Goal: Find specific page/section: Find specific page/section

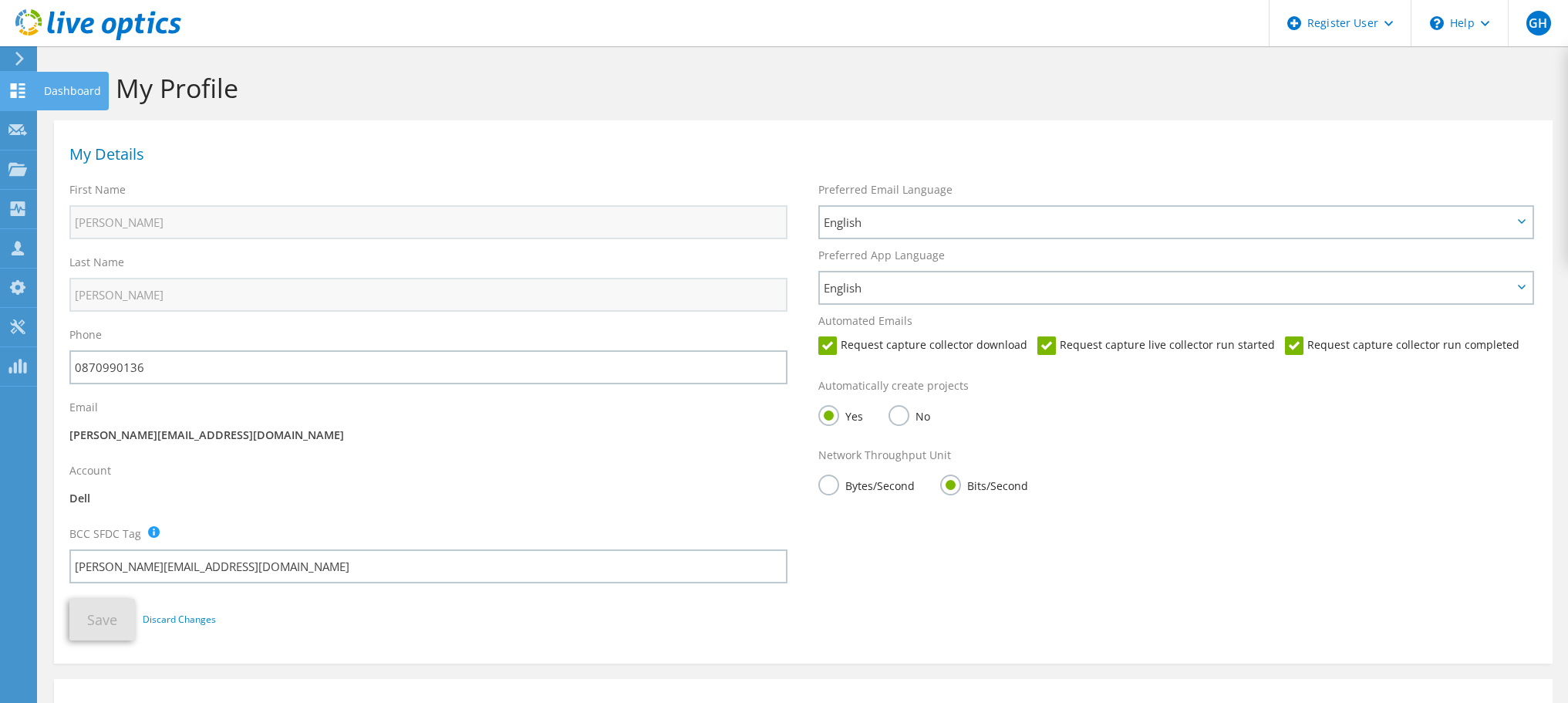
click at [22, 98] on div at bounding box center [17, 91] width 18 height 17
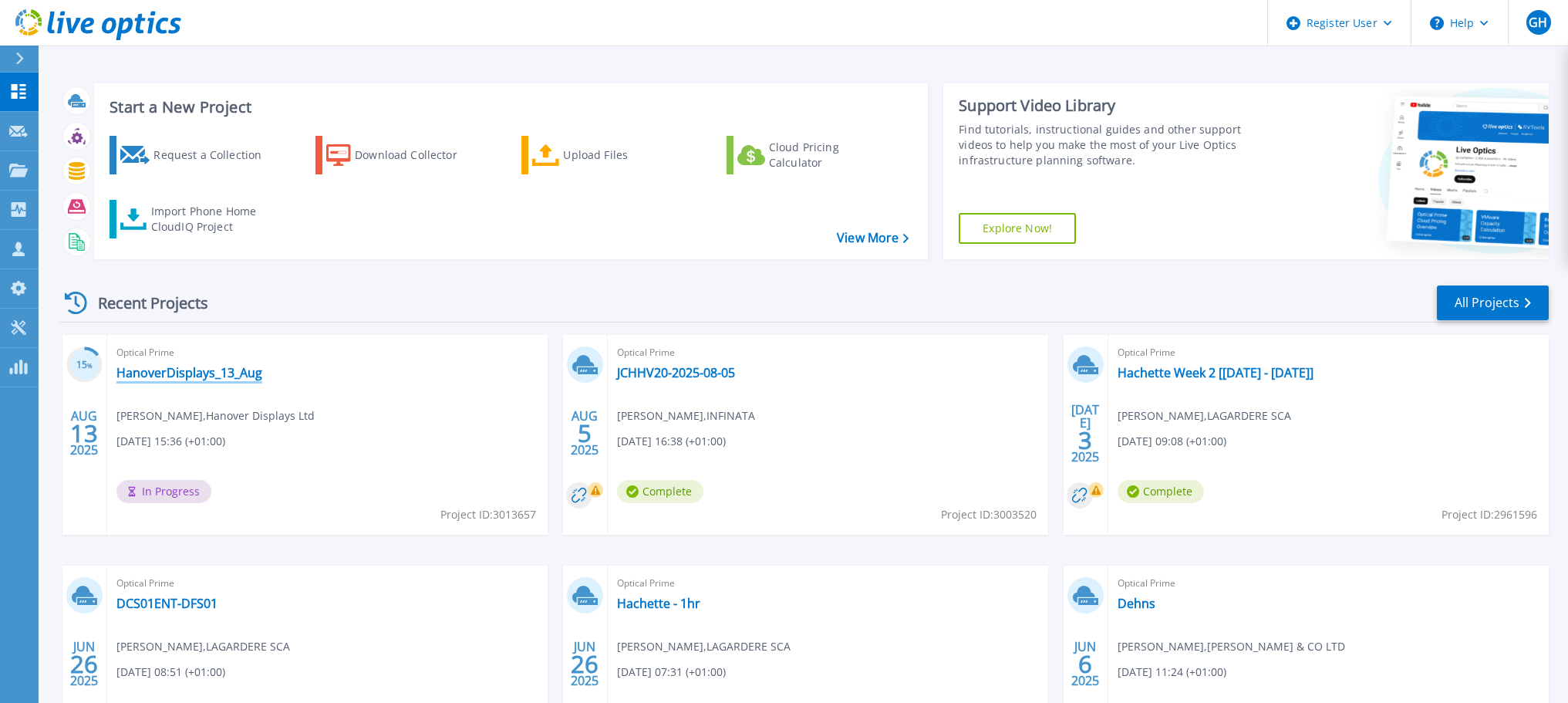
click at [170, 376] on link "HanoverDisplays_13_Aug" at bounding box center [190, 372] width 146 height 16
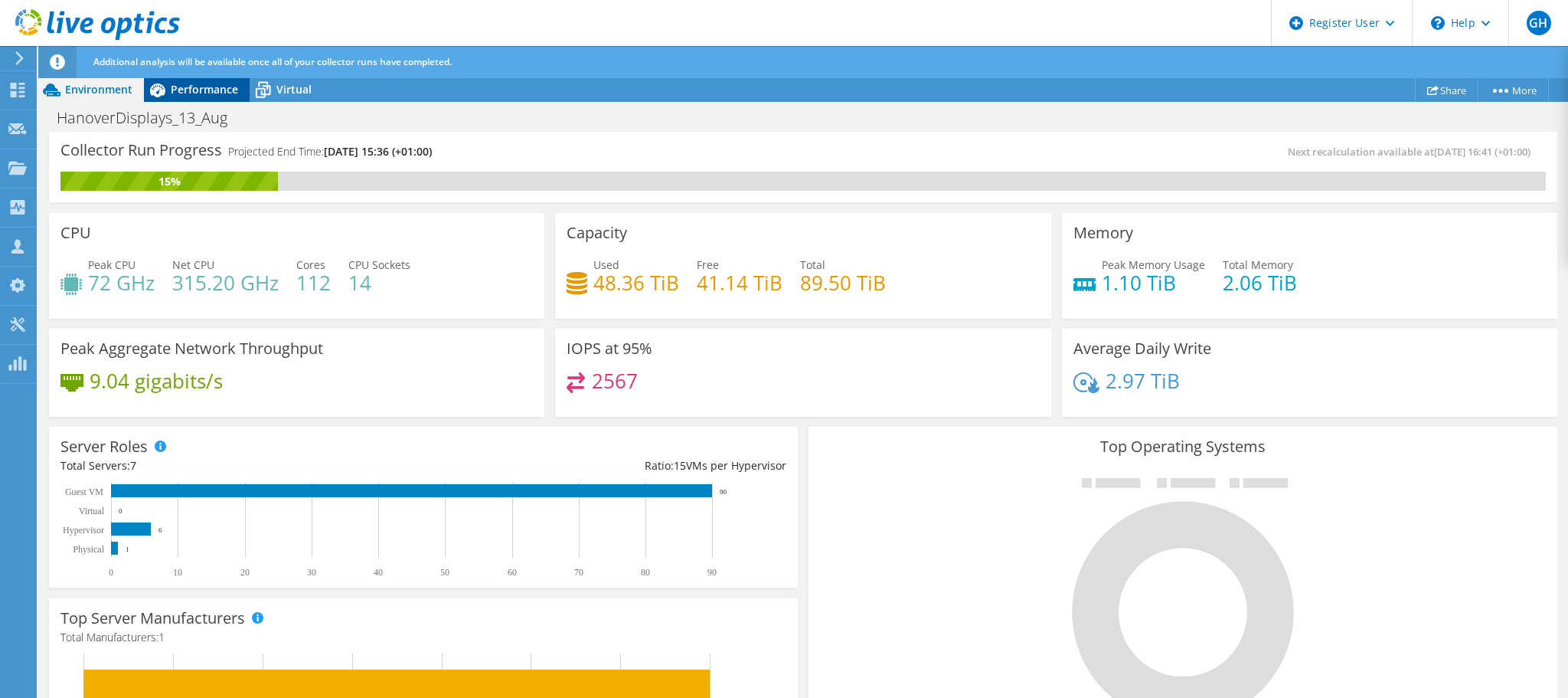
click at [195, 85] on span "Performance" at bounding box center [205, 89] width 68 height 14
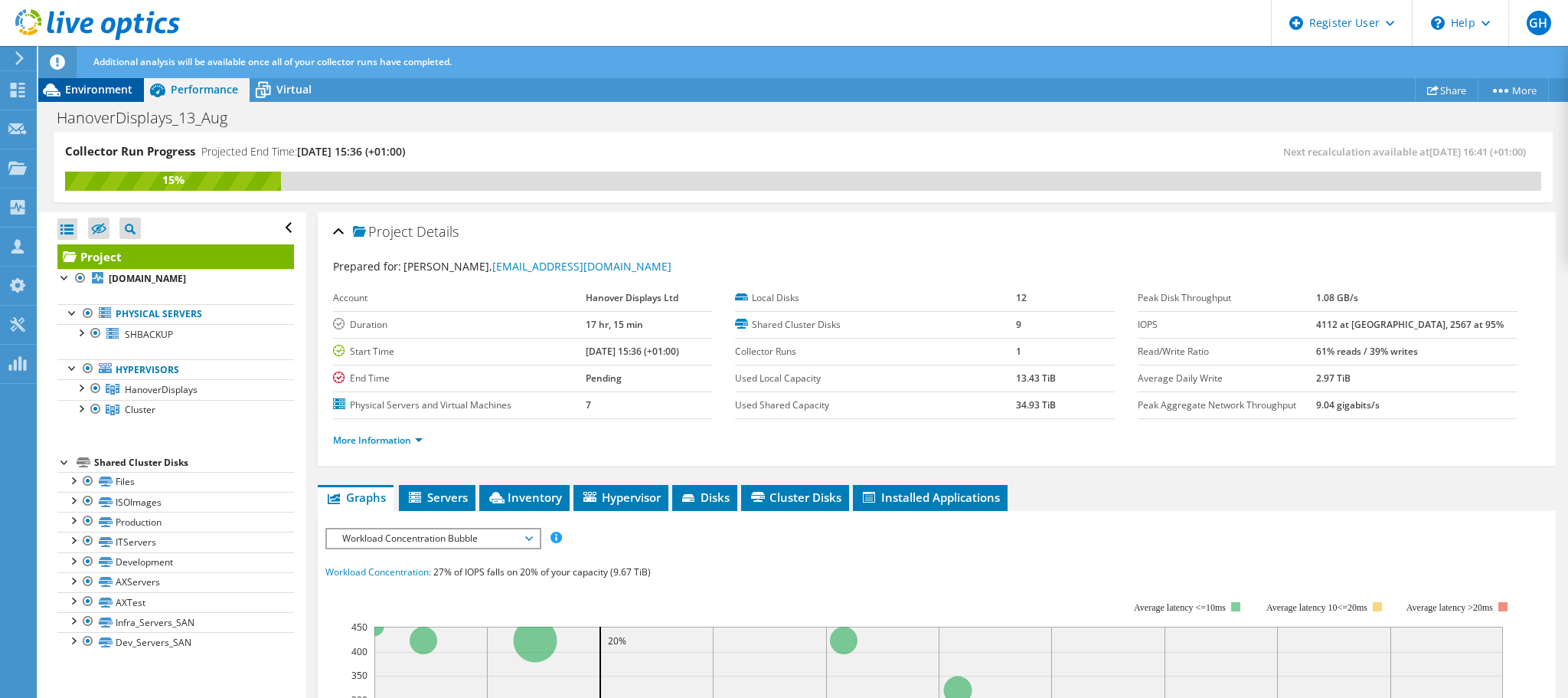
click at [103, 83] on span "Environment" at bounding box center [98, 89] width 68 height 14
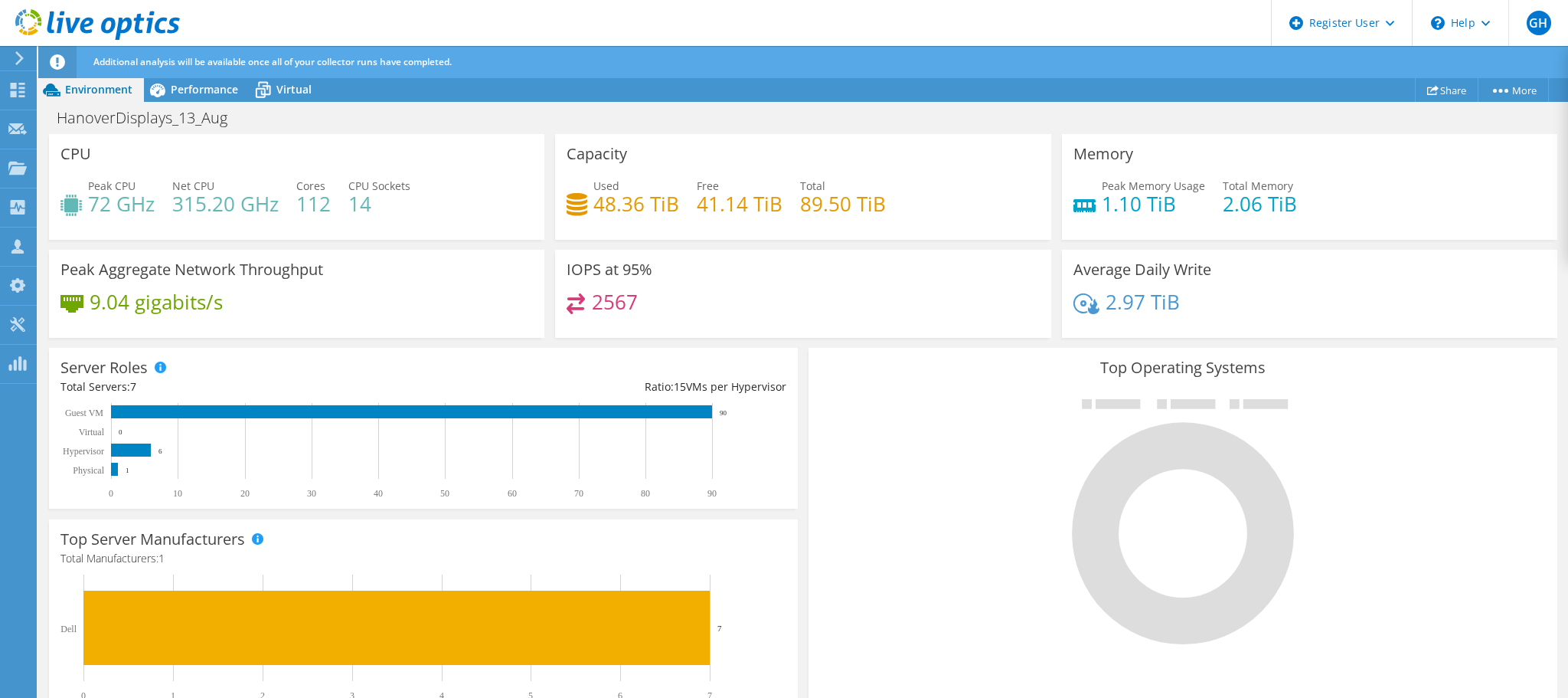
scroll to position [283, 0]
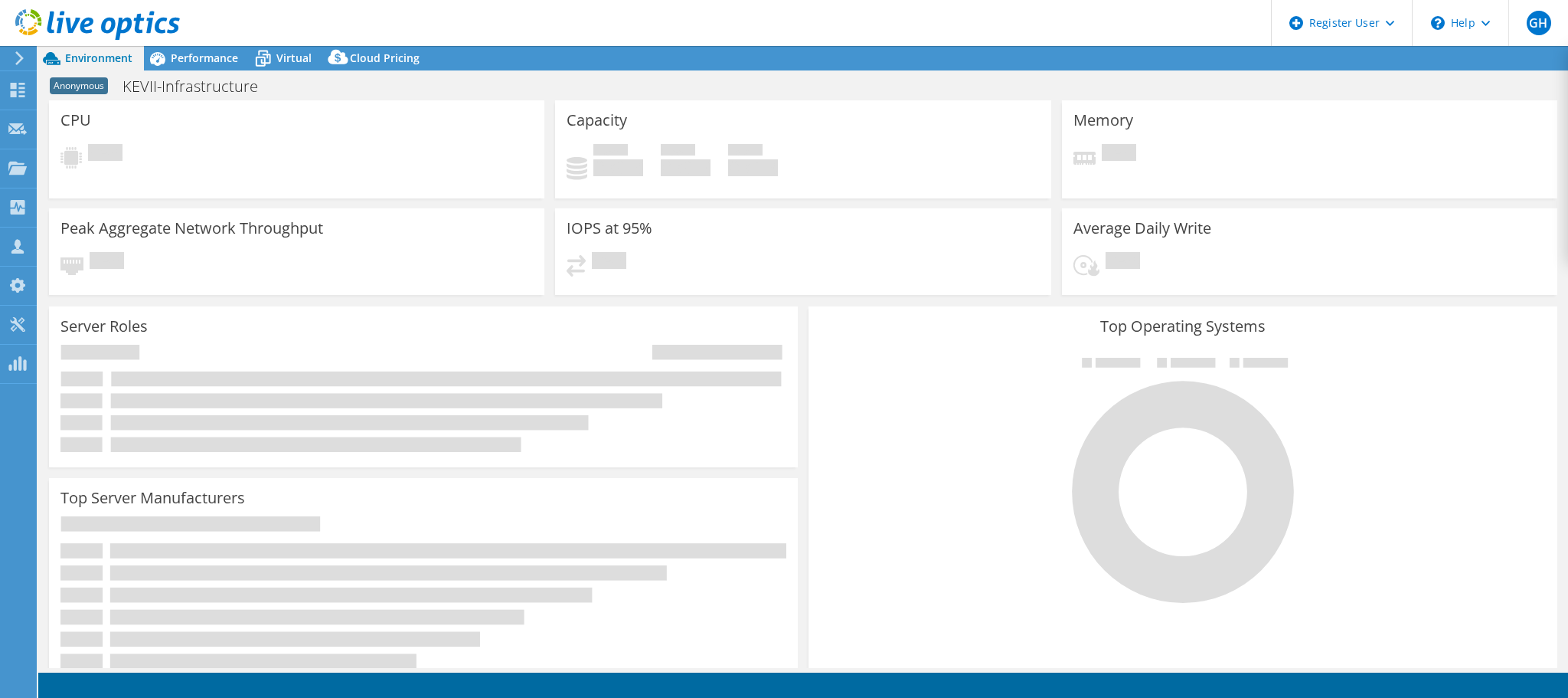
select select "USD"
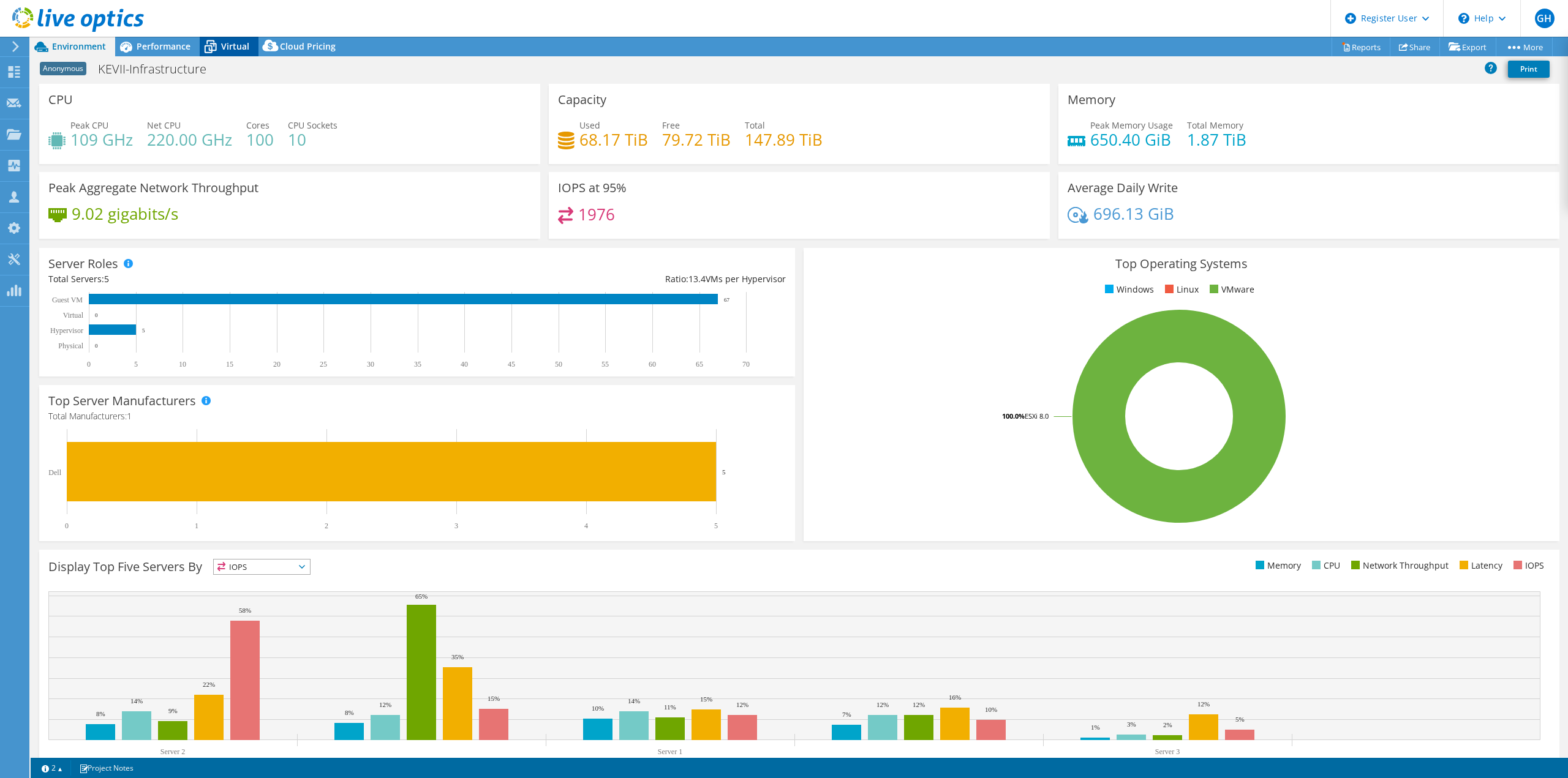
click at [229, 42] on span "Virtual" at bounding box center [235, 46] width 28 height 12
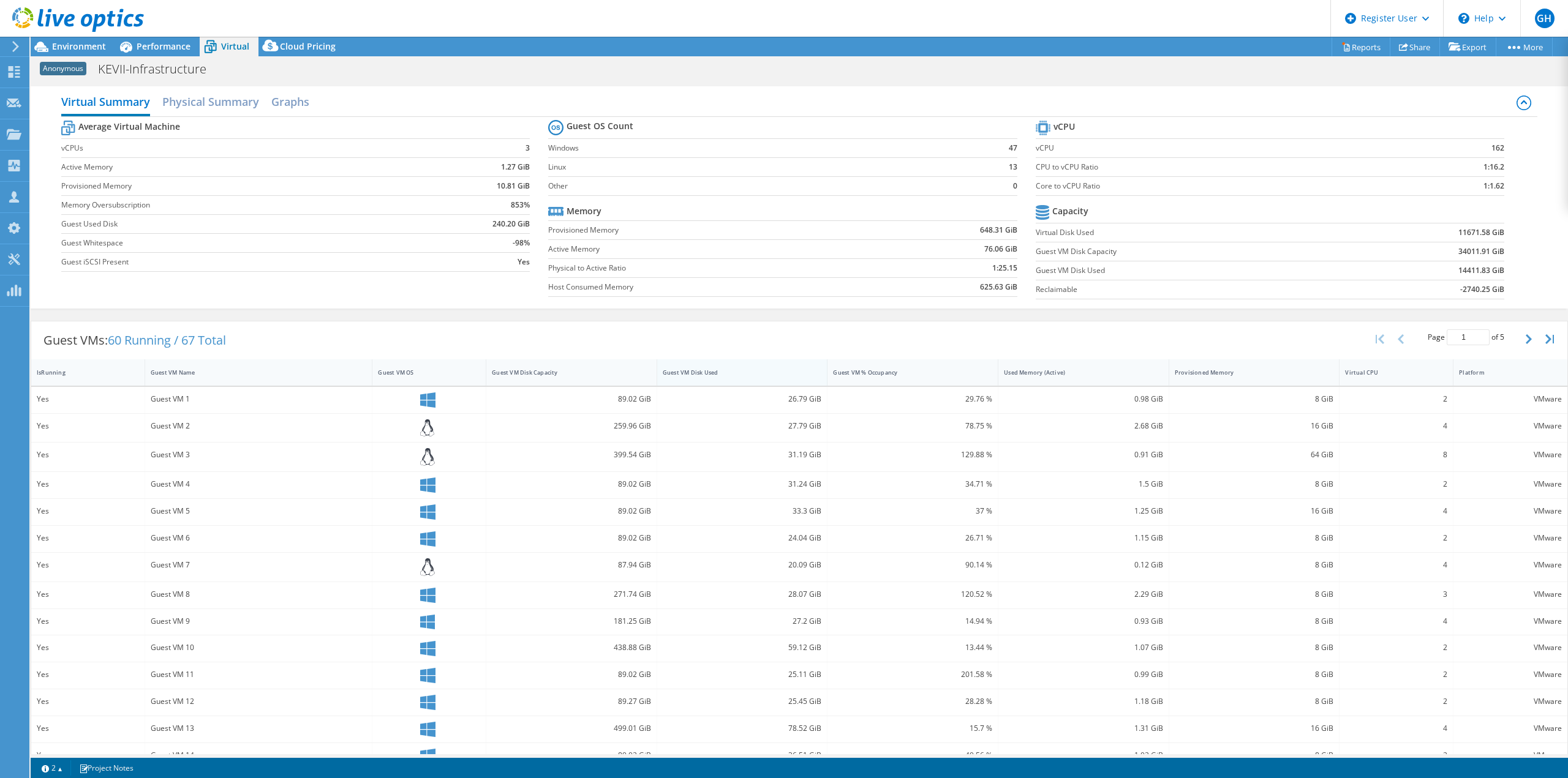
click at [705, 372] on div "Guest VM Disk Used" at bounding box center [734, 373] width 144 height 8
click at [81, 49] on span "Environment" at bounding box center [79, 46] width 54 height 12
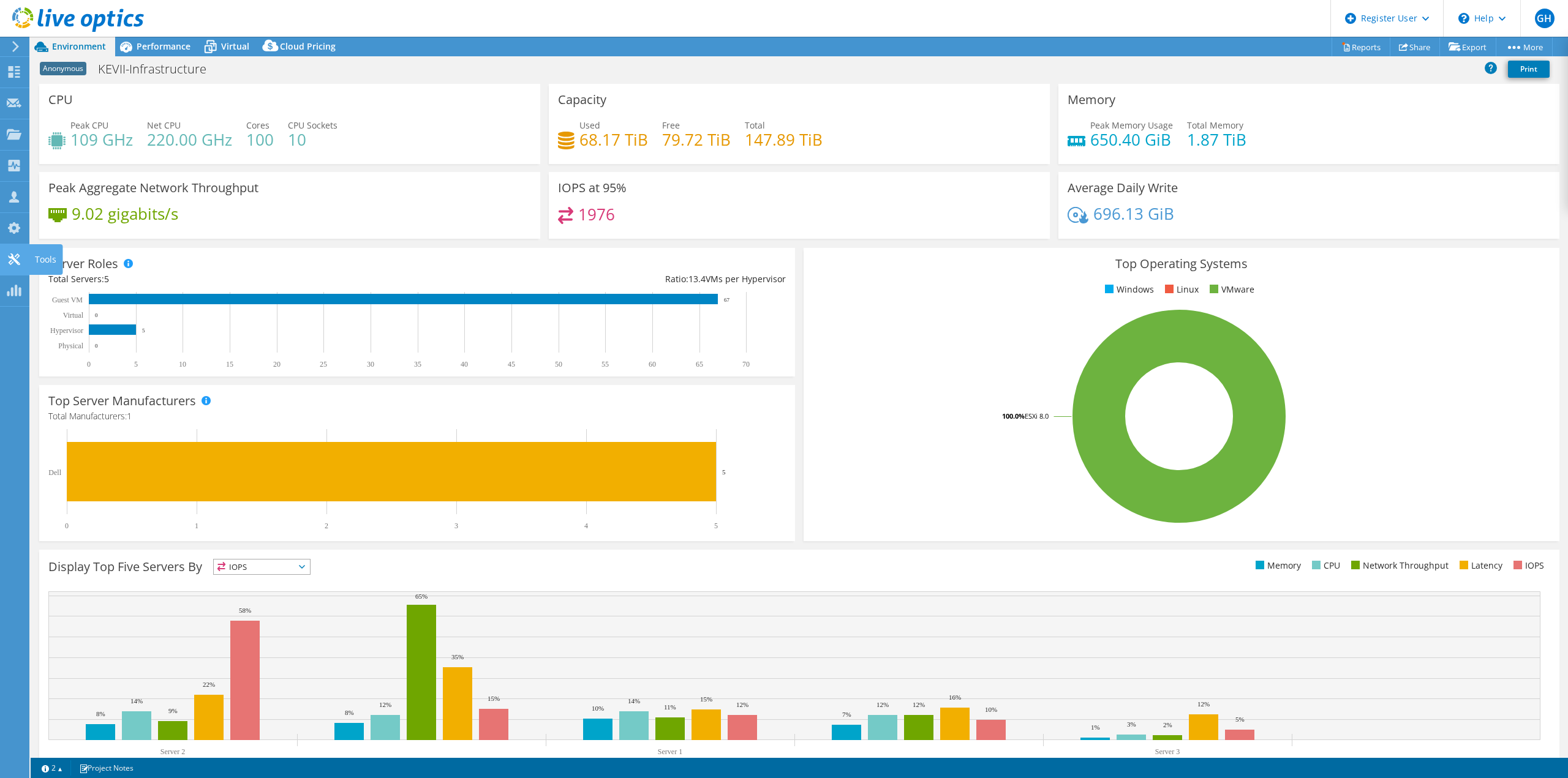
click at [50, 257] on div "Tools" at bounding box center [46, 260] width 34 height 31
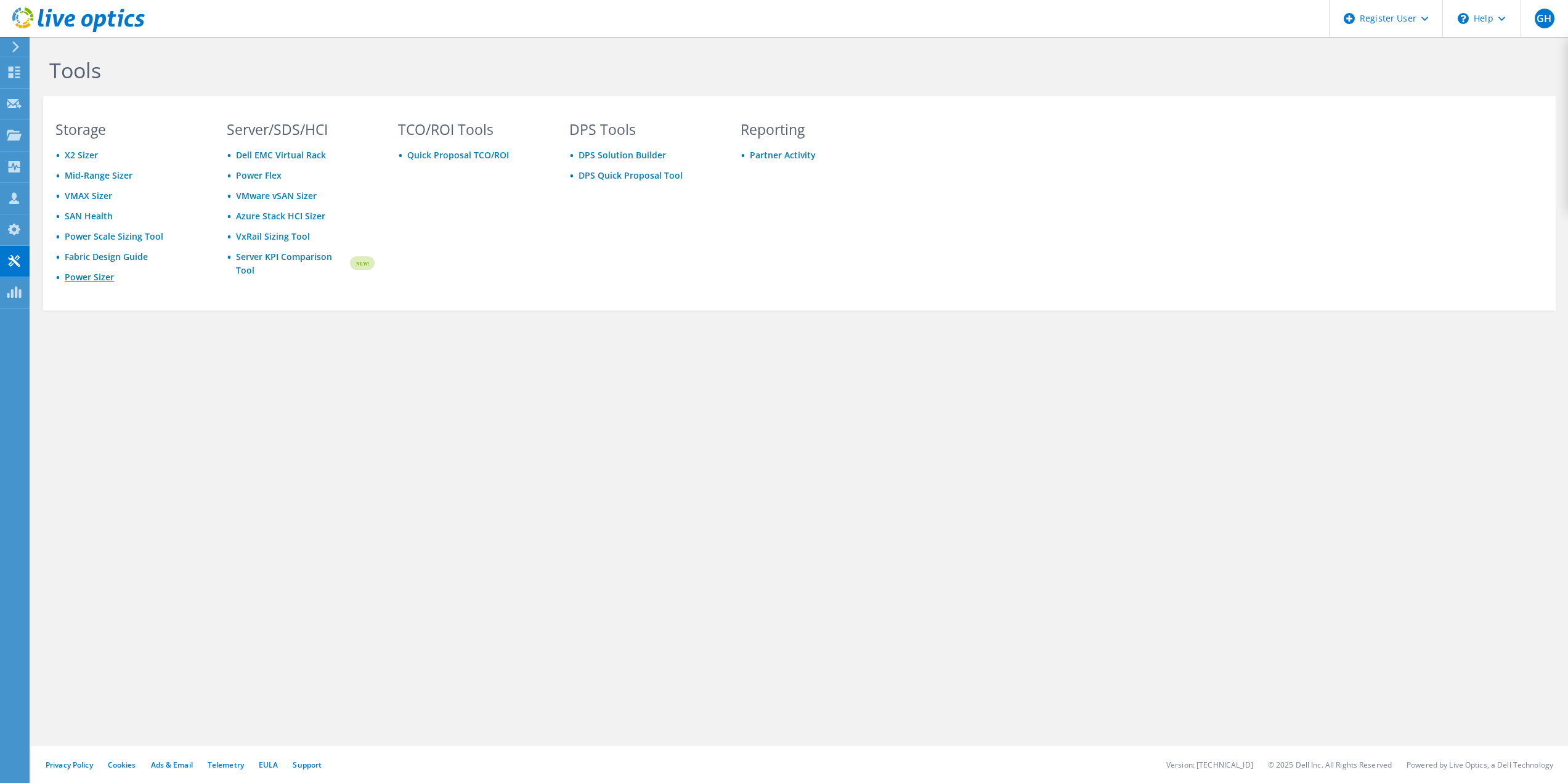
click at [94, 277] on link "Power Sizer" at bounding box center [89, 277] width 49 height 12
click at [46, 72] on div "Dashboard" at bounding box center [57, 73] width 58 height 31
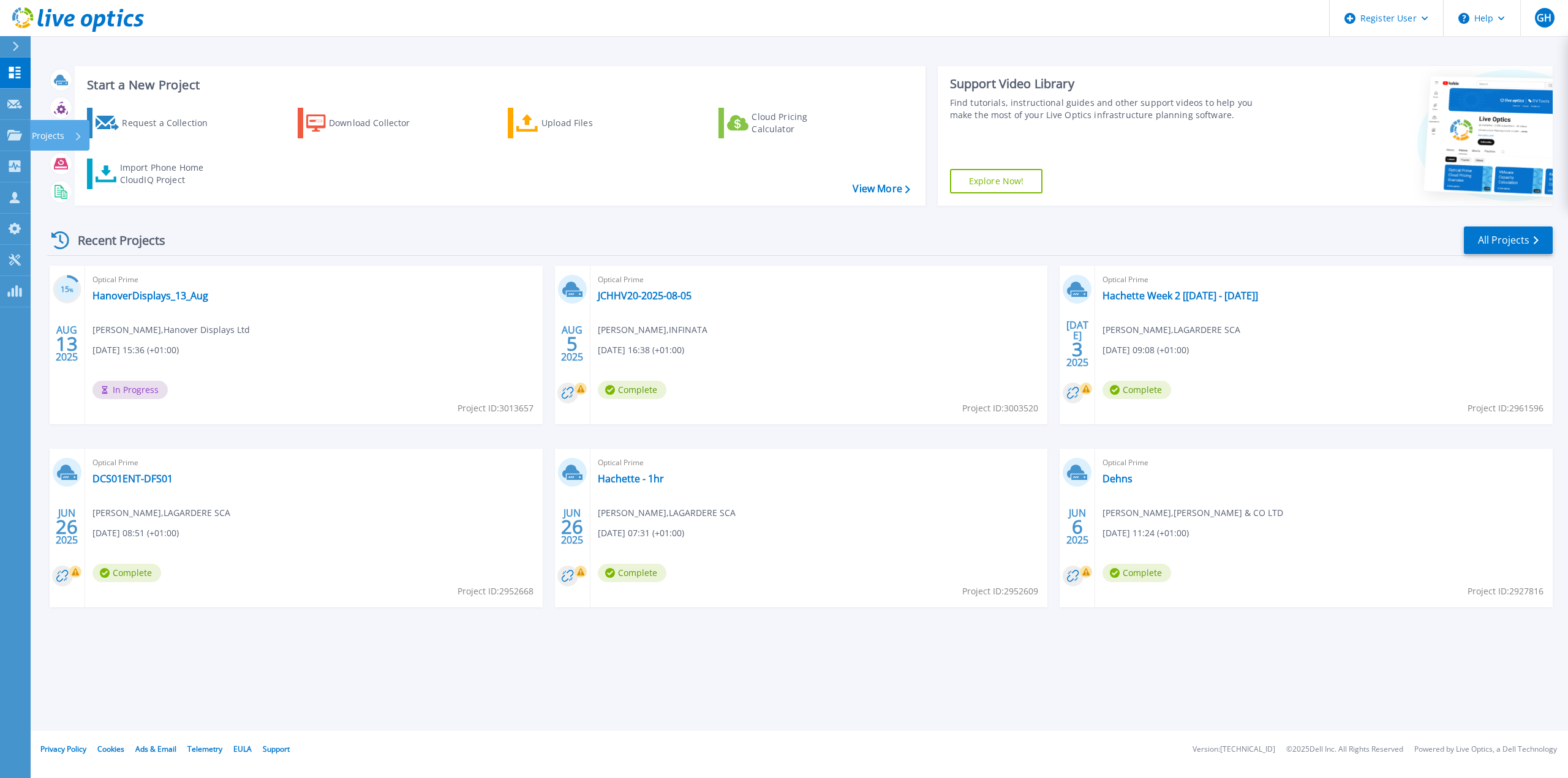
click at [50, 135] on p "Projects" at bounding box center [48, 135] width 32 height 32
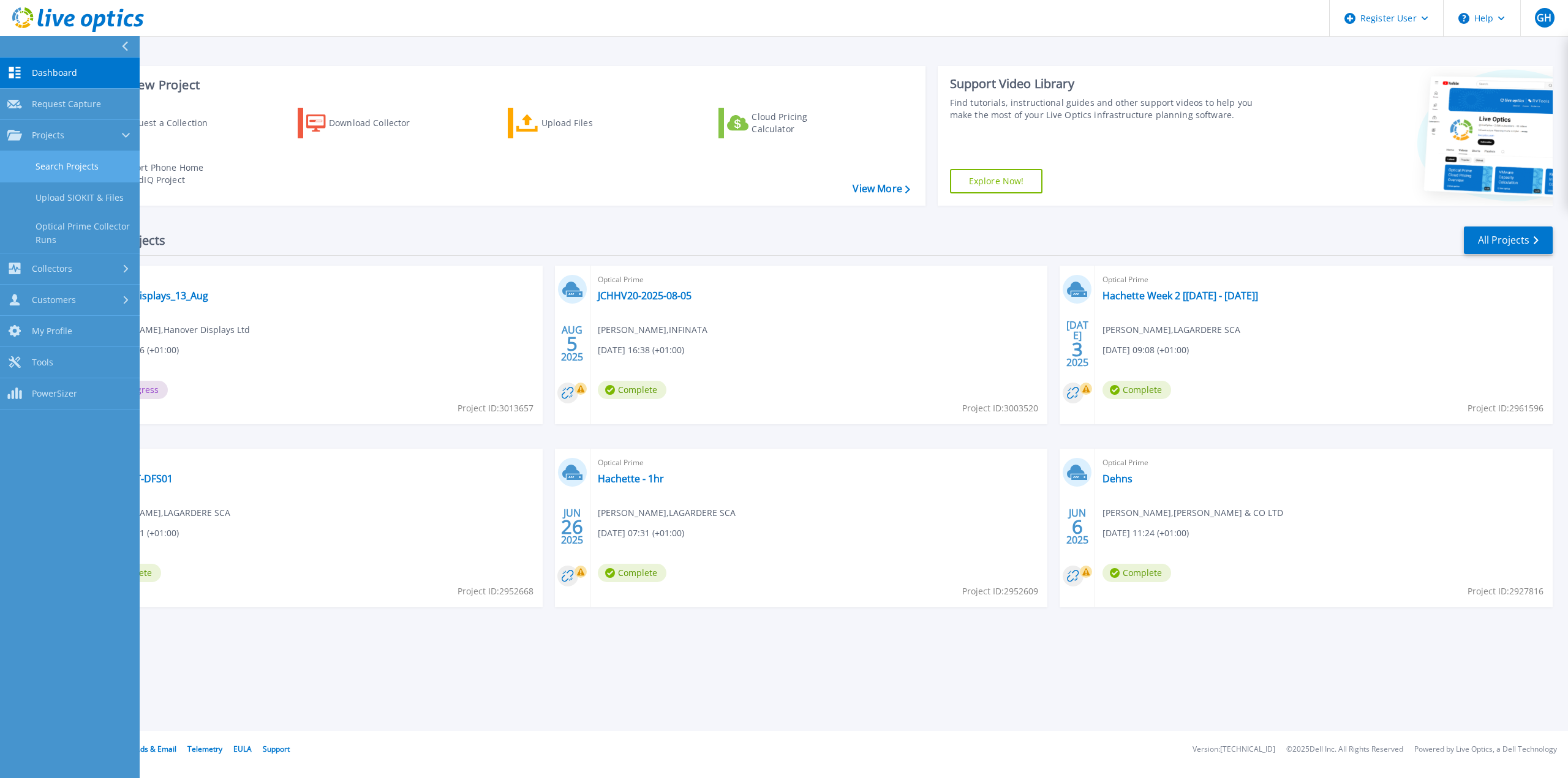
click at [66, 163] on link "Search Projects" at bounding box center [69, 167] width 140 height 31
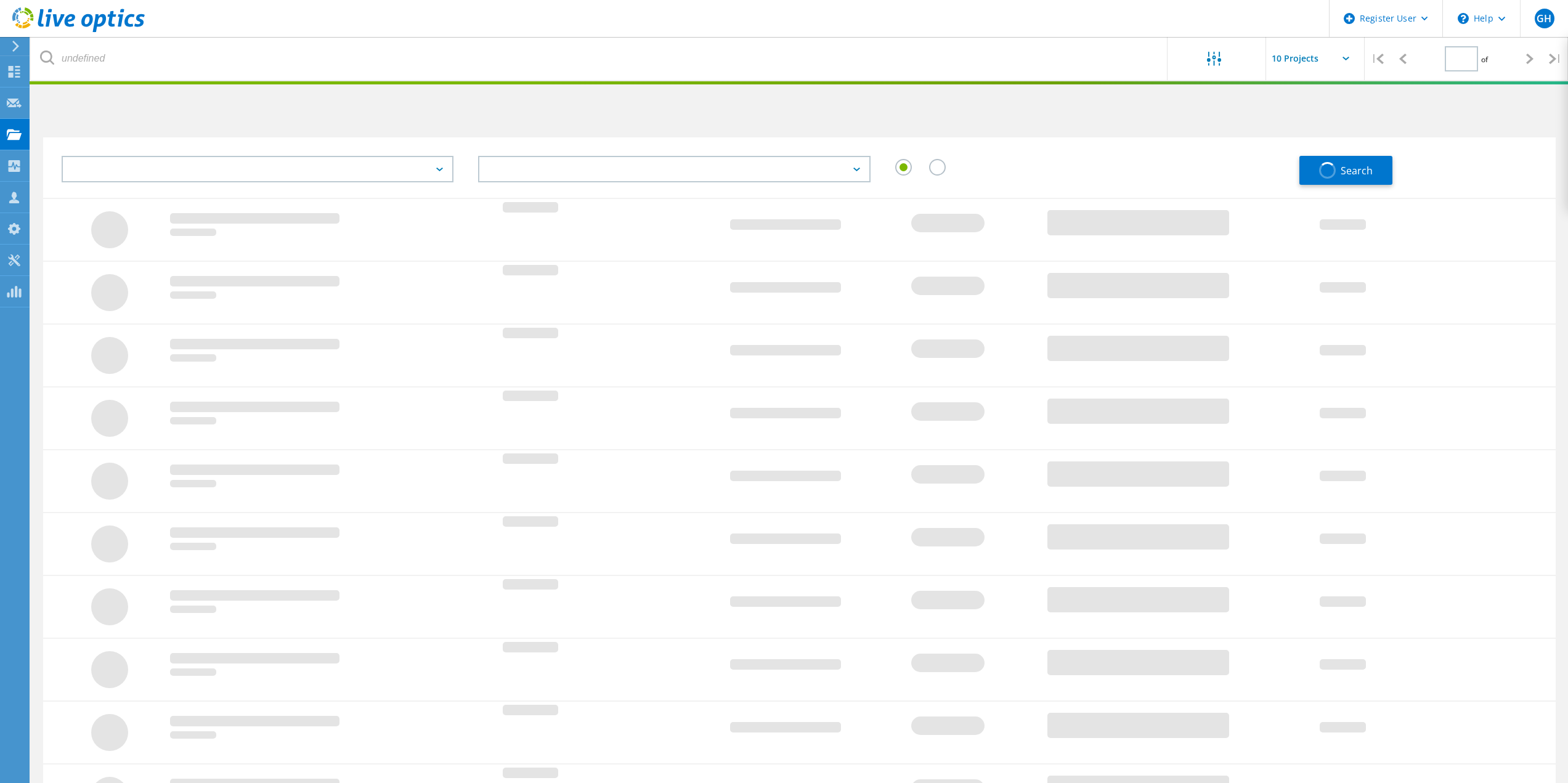
type input "1"
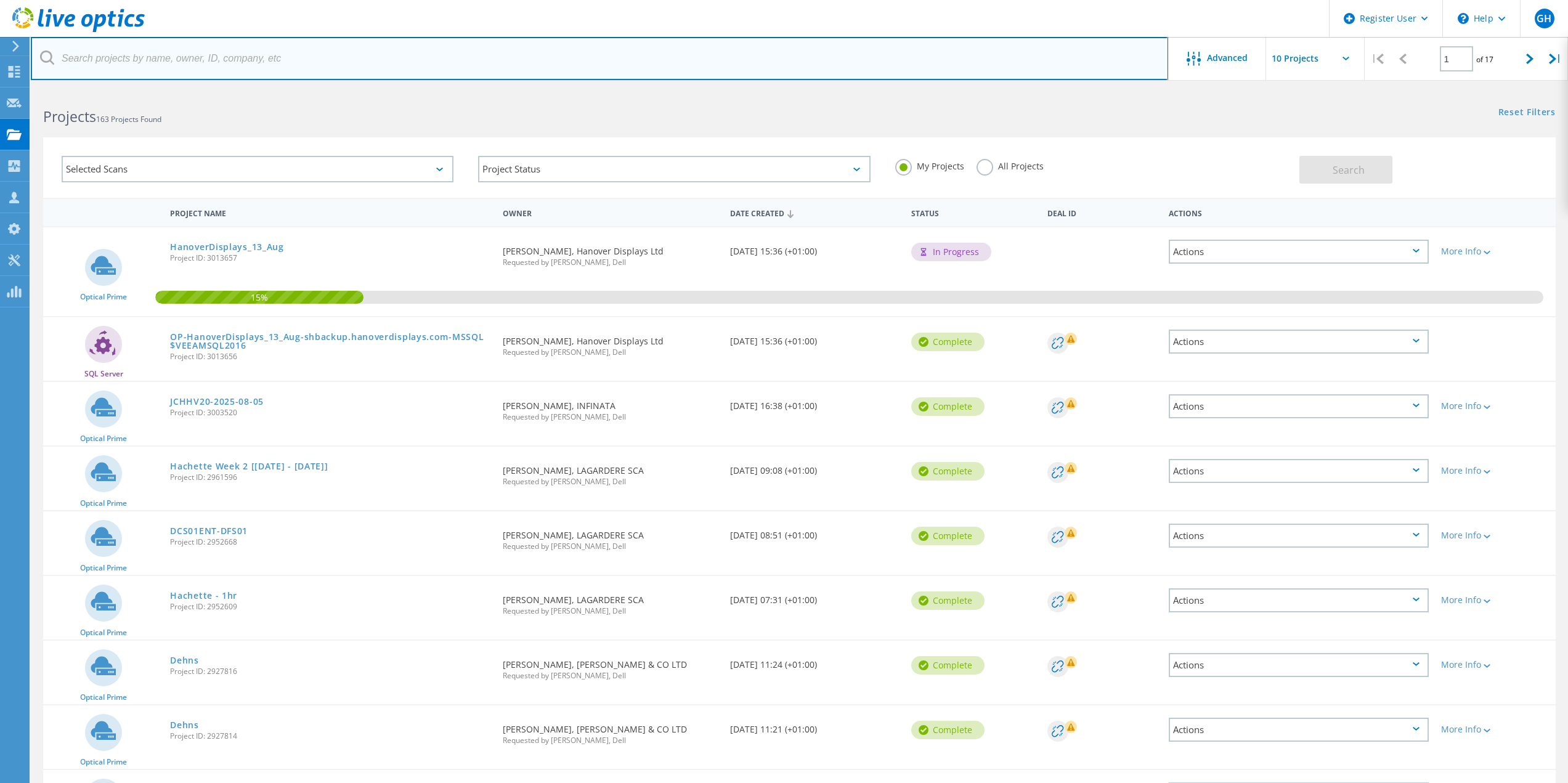
click at [76, 55] on input "text" at bounding box center [600, 59] width 1137 height 44
click at [95, 56] on input "2949043" at bounding box center [600, 59] width 1137 height 44
type input "2949023"
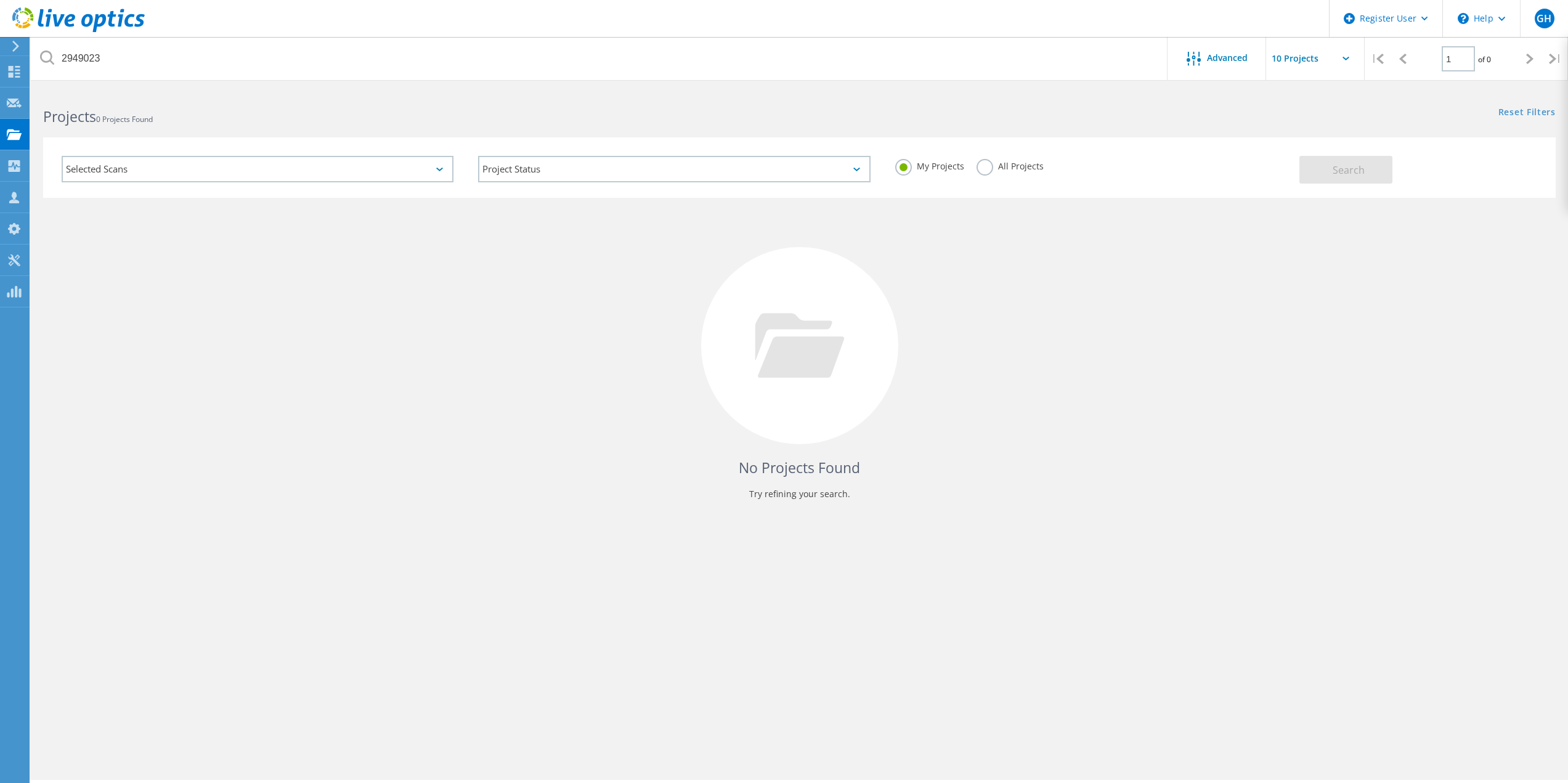
click at [989, 170] on label "All Projects" at bounding box center [1010, 165] width 67 height 12
click at [0, 0] on input "All Projects" at bounding box center [0, 0] width 0 height 0
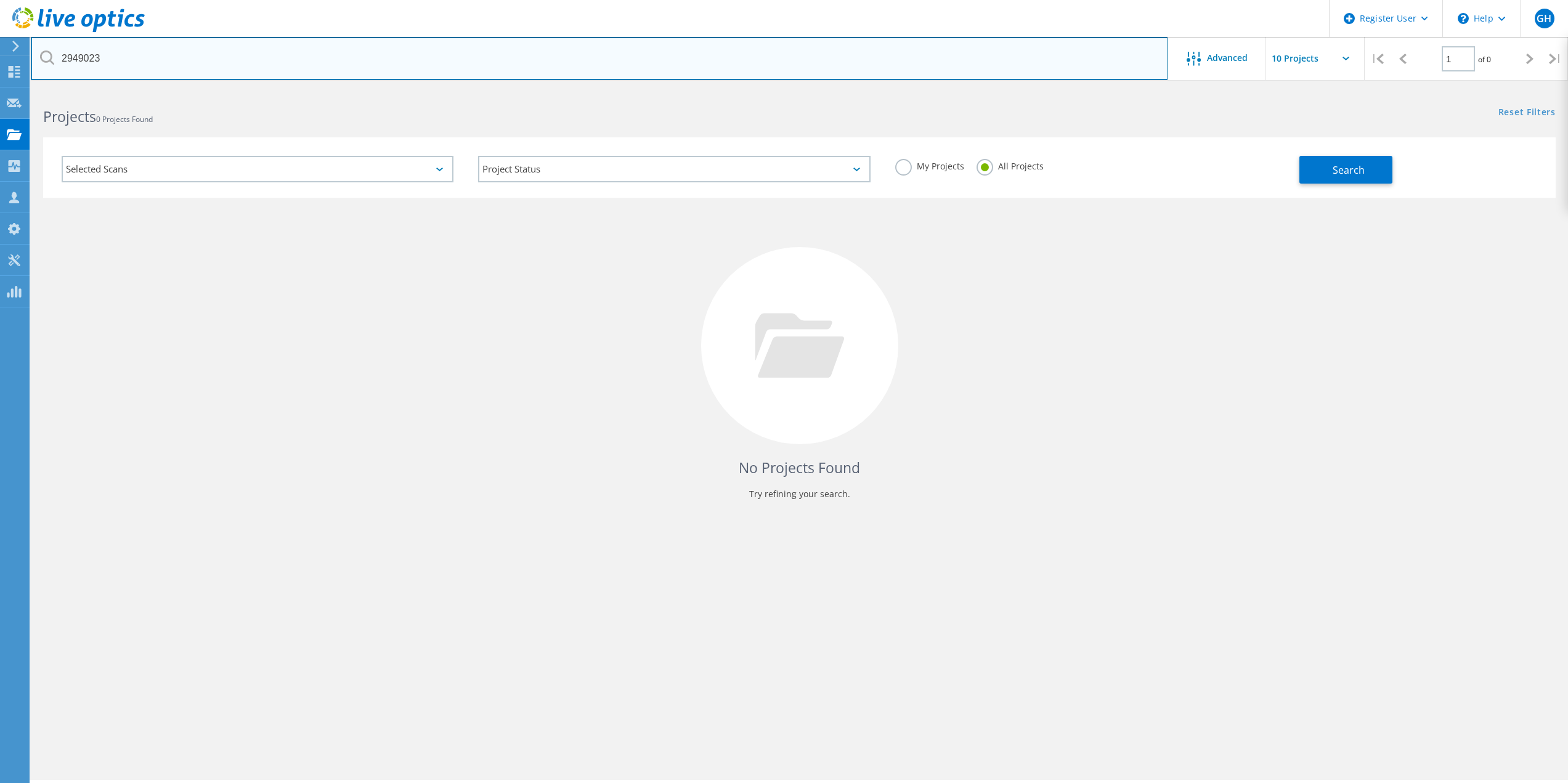
click at [305, 58] on input "2949023" at bounding box center [600, 59] width 1137 height 44
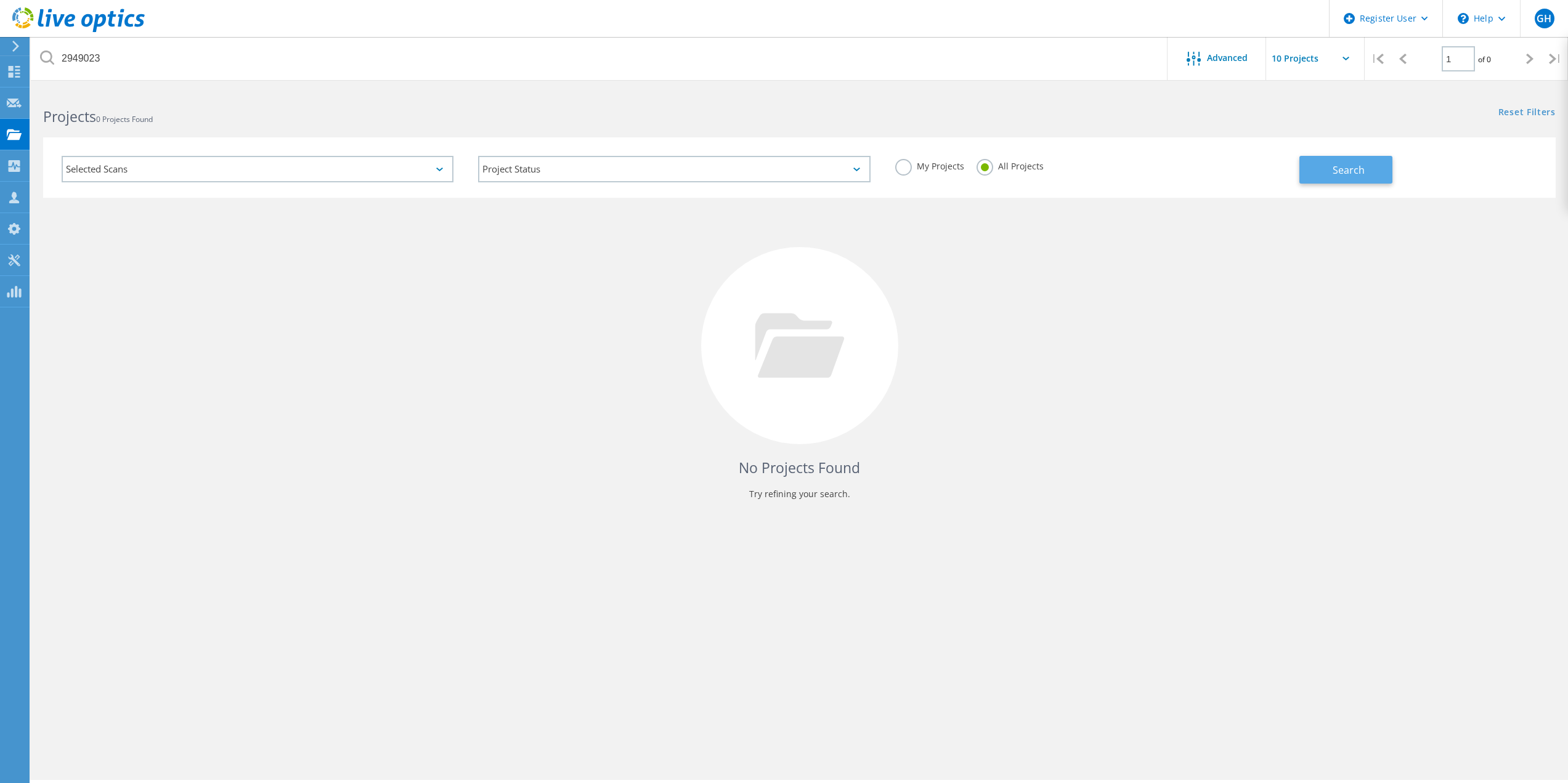
click at [1363, 172] on span "Search" at bounding box center [1348, 169] width 32 height 13
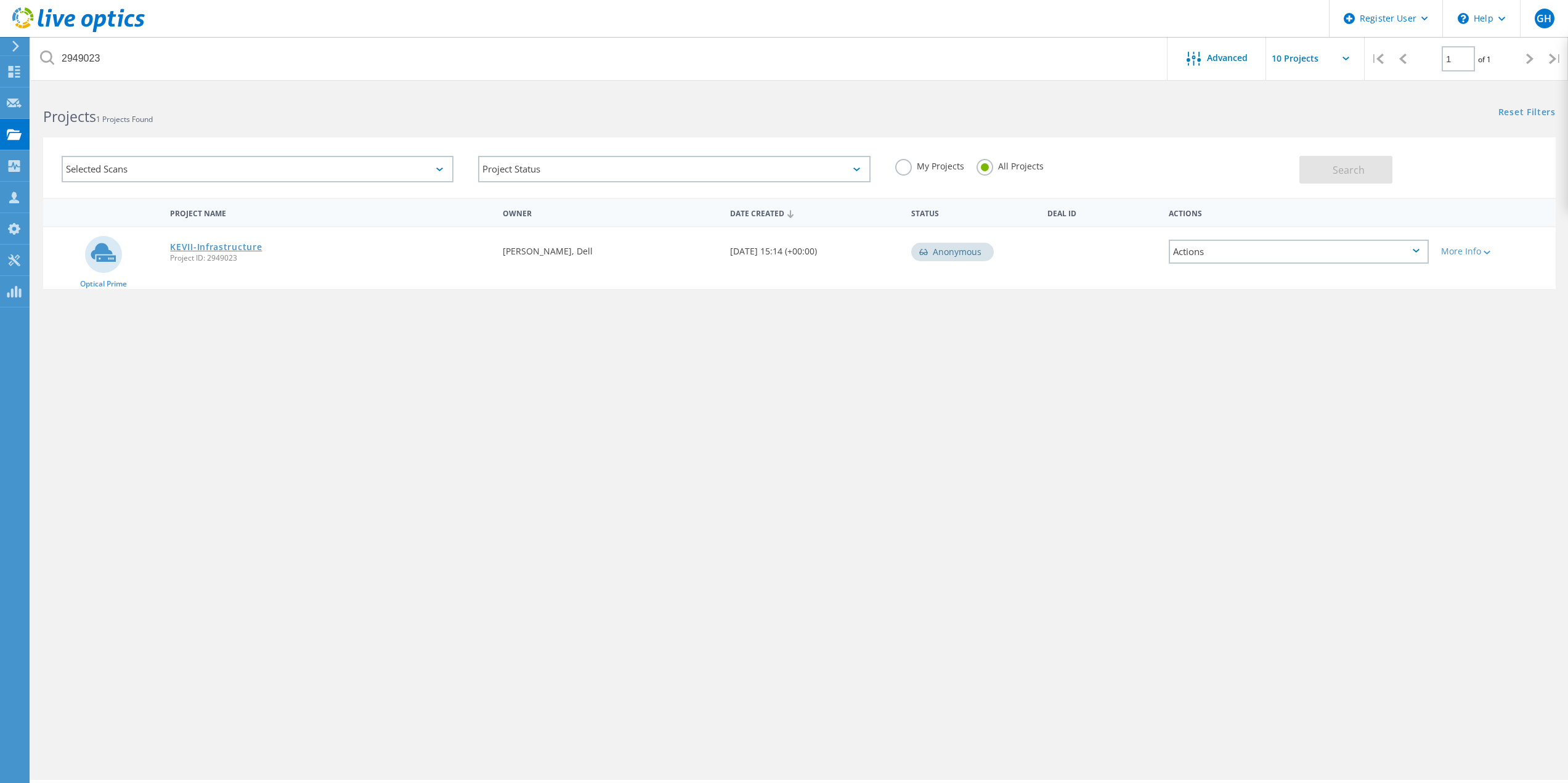
click at [195, 245] on link "KEVII-Infrastructure" at bounding box center [216, 247] width 92 height 9
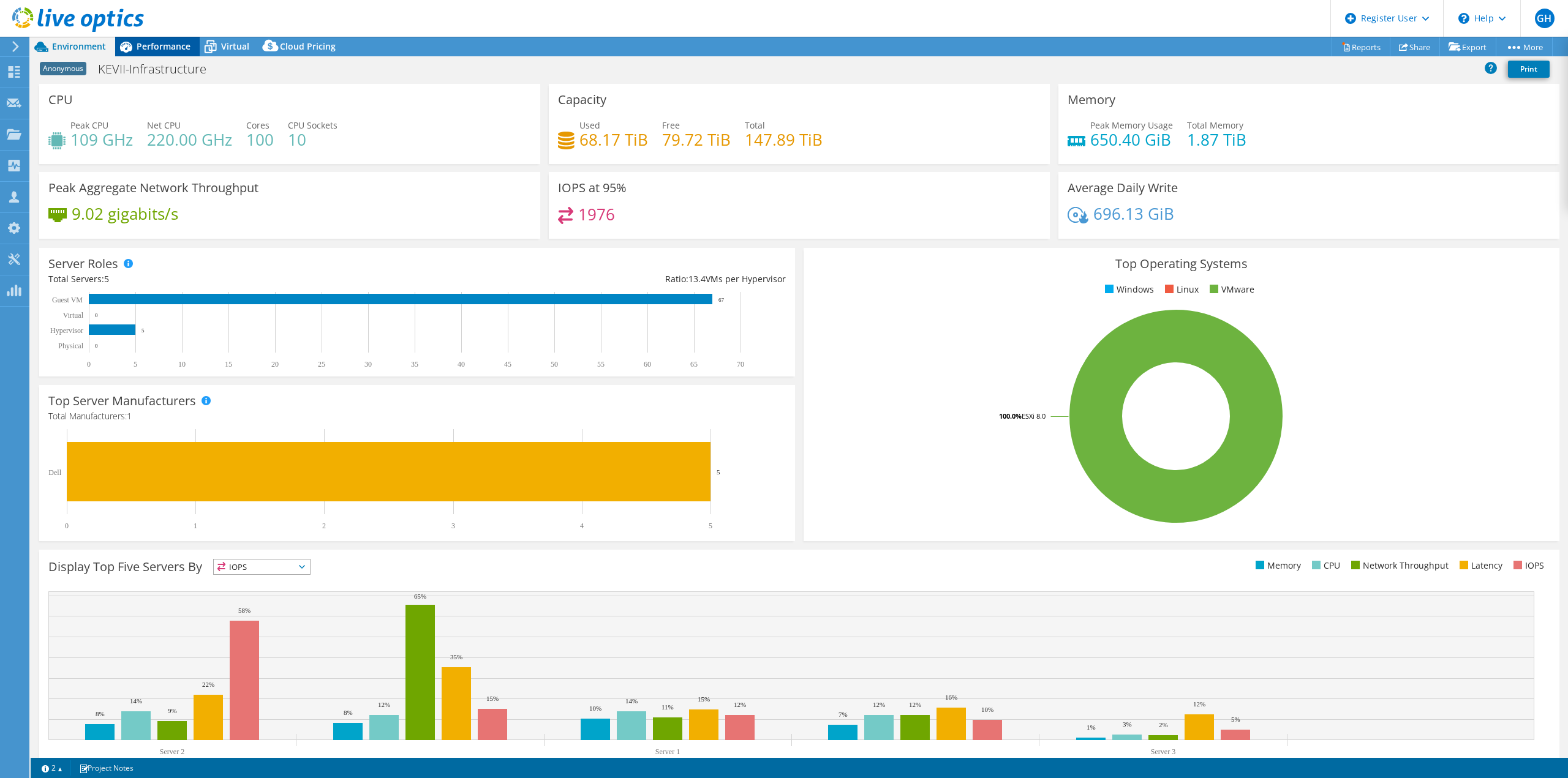
click at [168, 46] on span "Performance" at bounding box center [164, 46] width 54 height 12
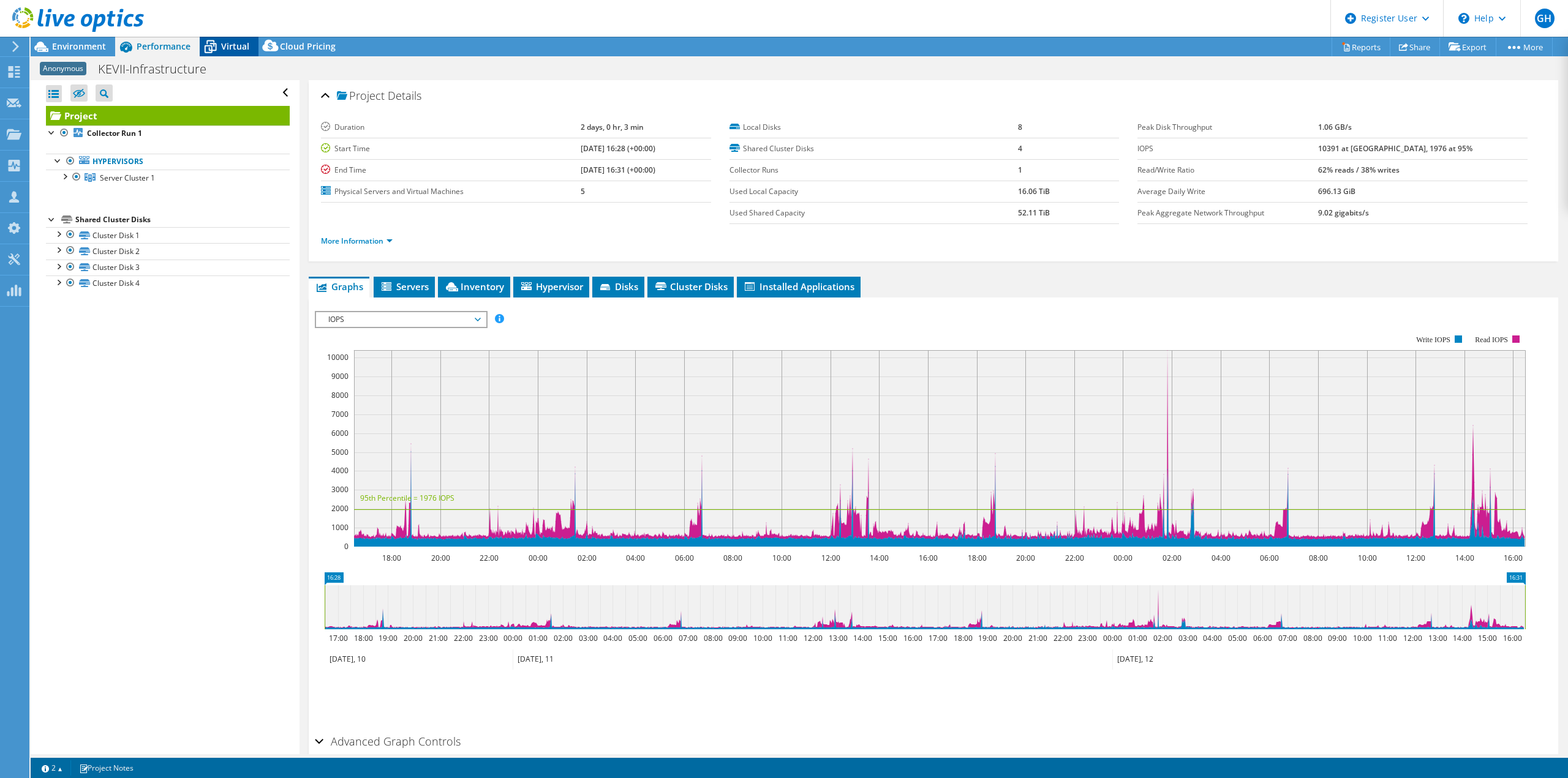
click at [229, 46] on span "Virtual" at bounding box center [235, 46] width 28 height 12
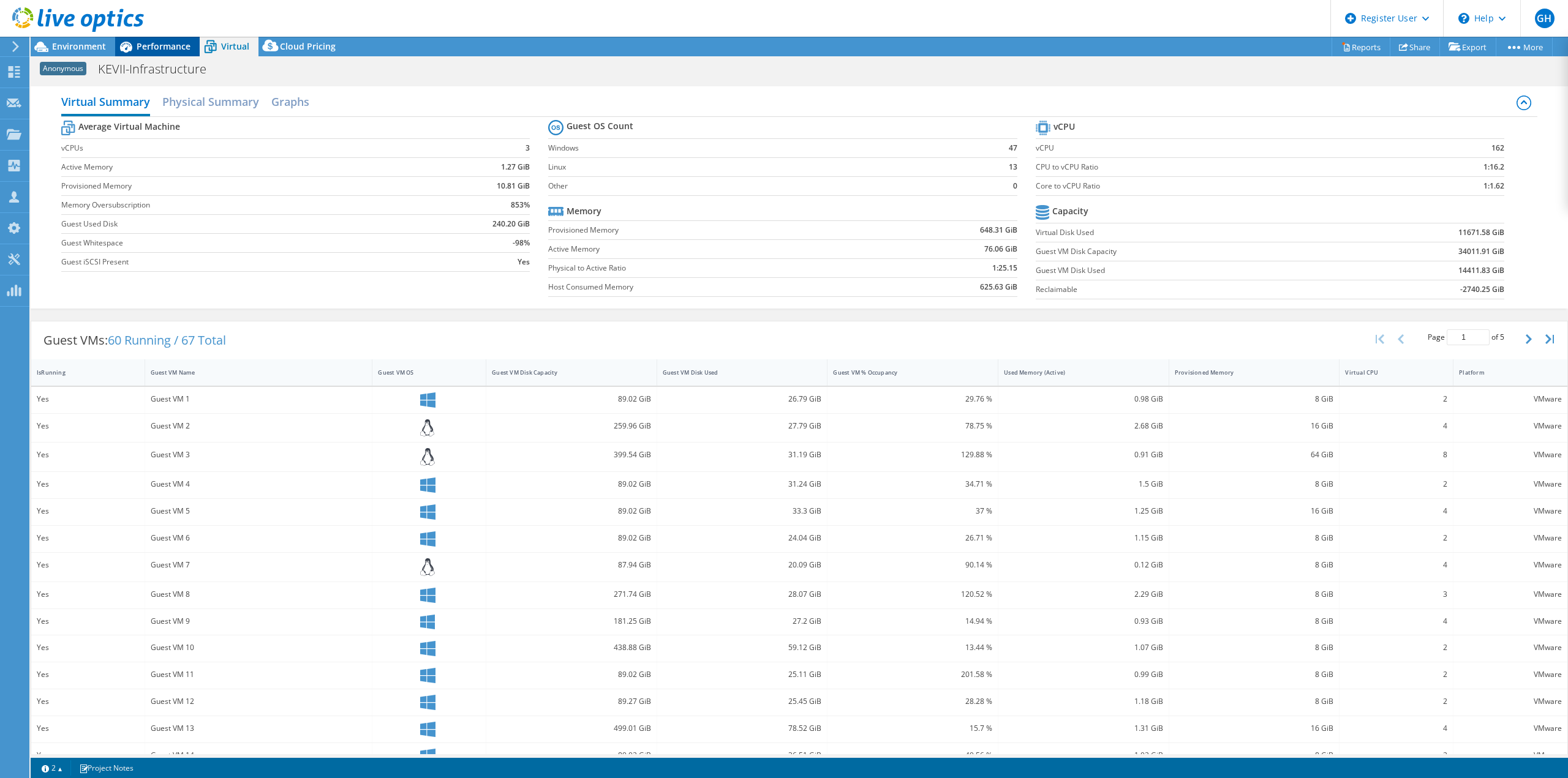
click at [153, 49] on span "Performance" at bounding box center [164, 46] width 54 height 12
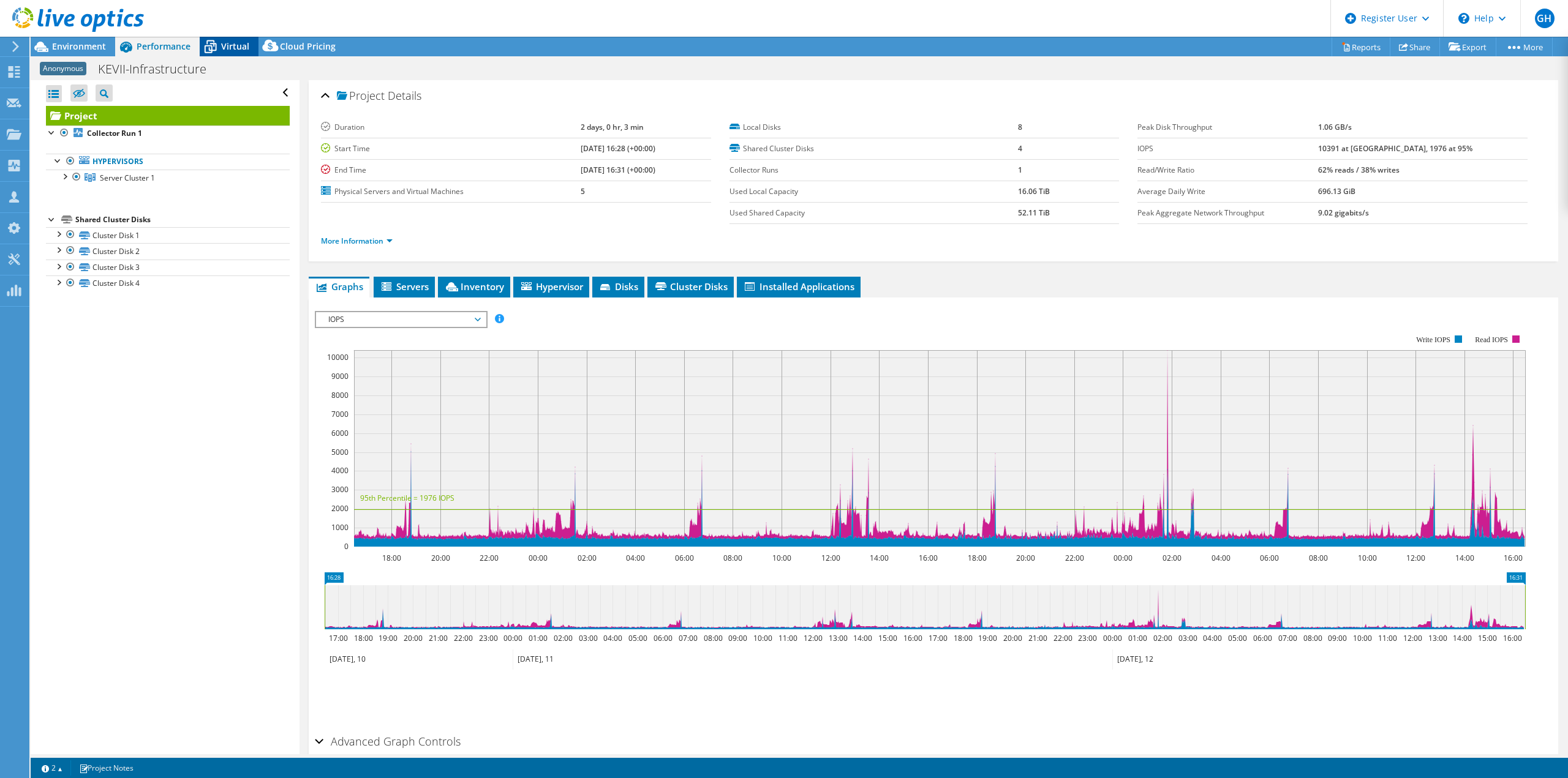
click at [235, 43] on span "Virtual" at bounding box center [235, 46] width 28 height 12
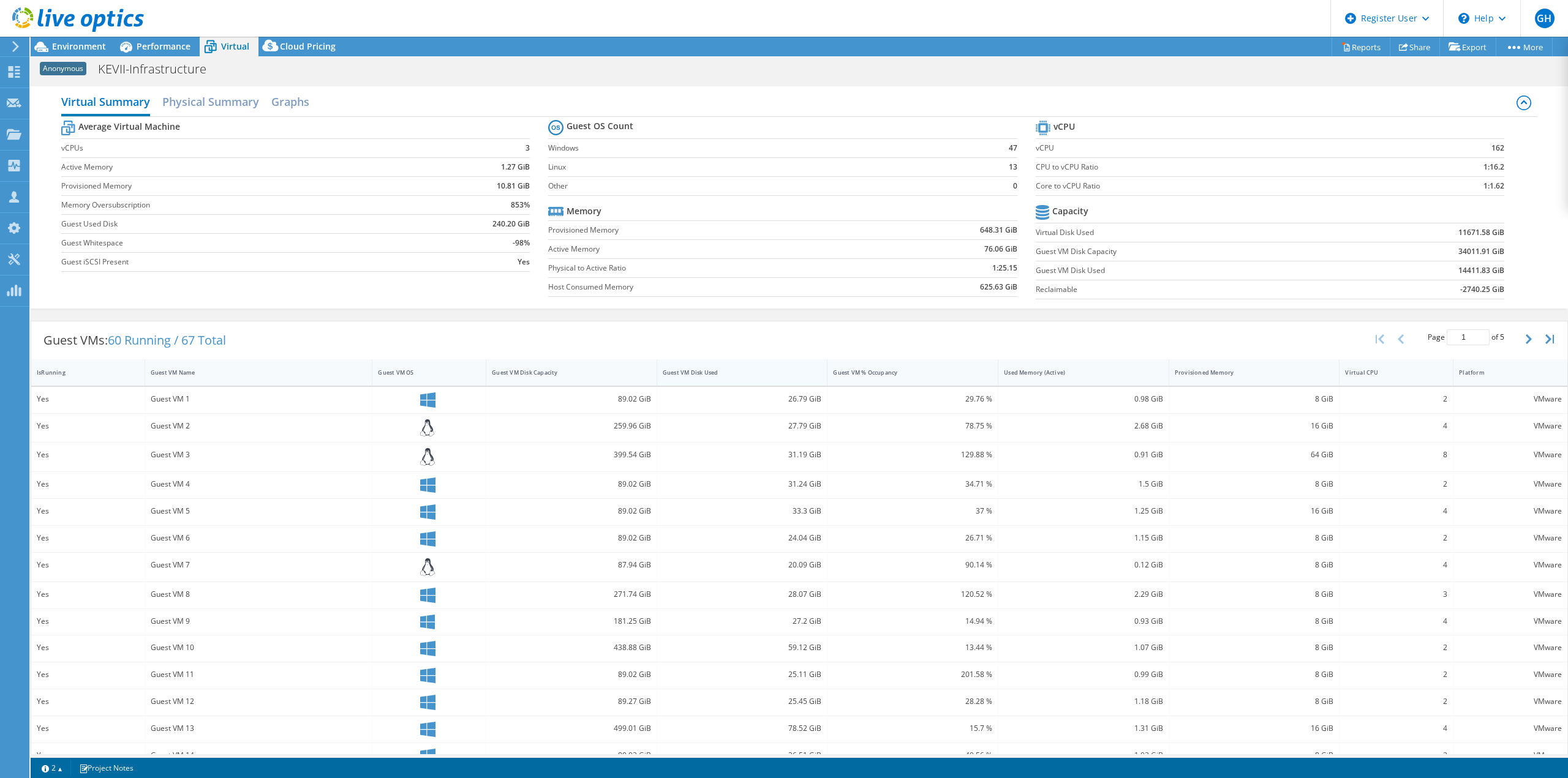
click at [764, 369] on div "Guest VM Disk Used" at bounding box center [734, 373] width 144 height 8
click at [73, 49] on span "Environment" at bounding box center [79, 46] width 54 height 12
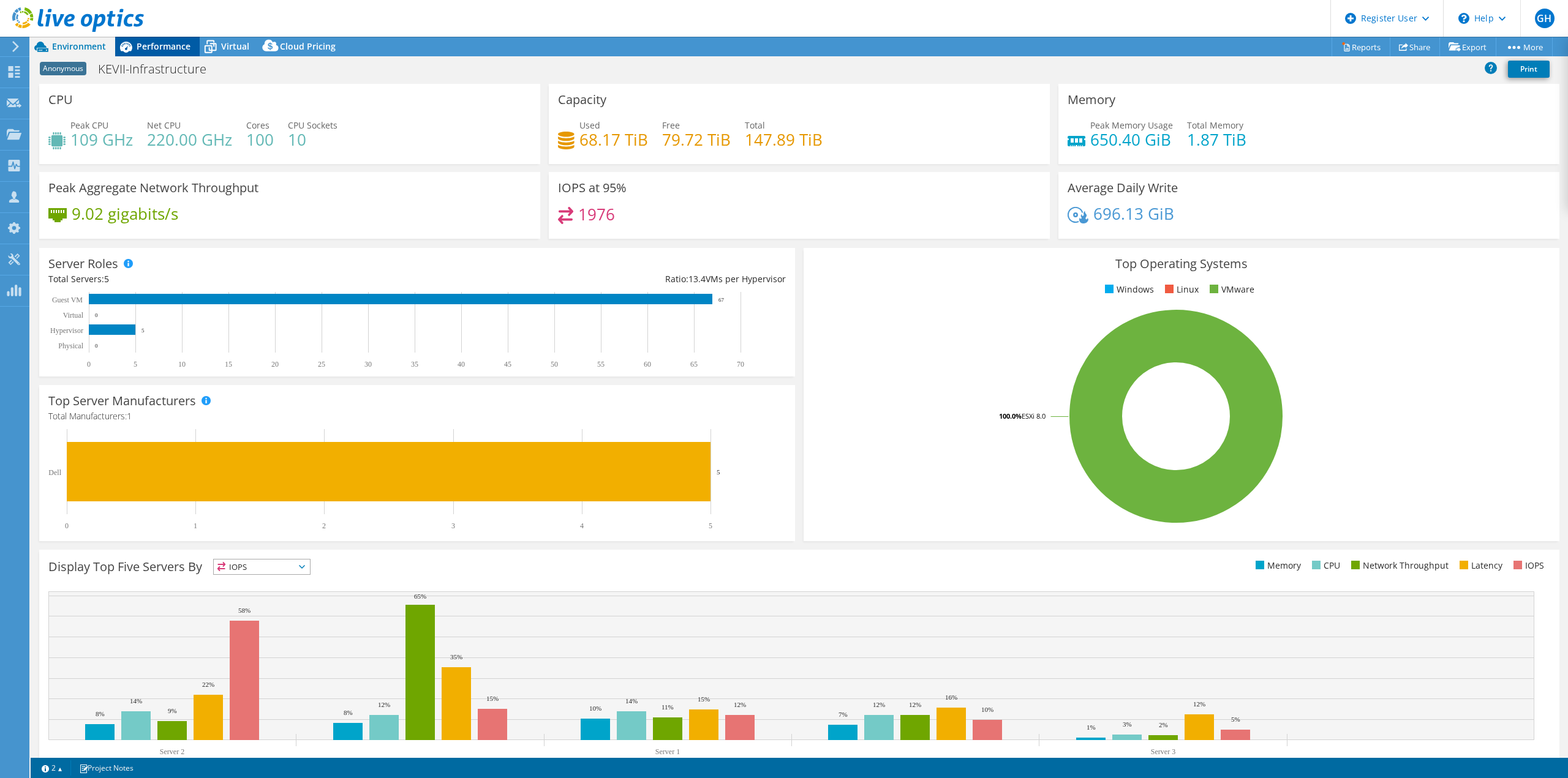
click at [154, 46] on span "Performance" at bounding box center [164, 46] width 54 height 12
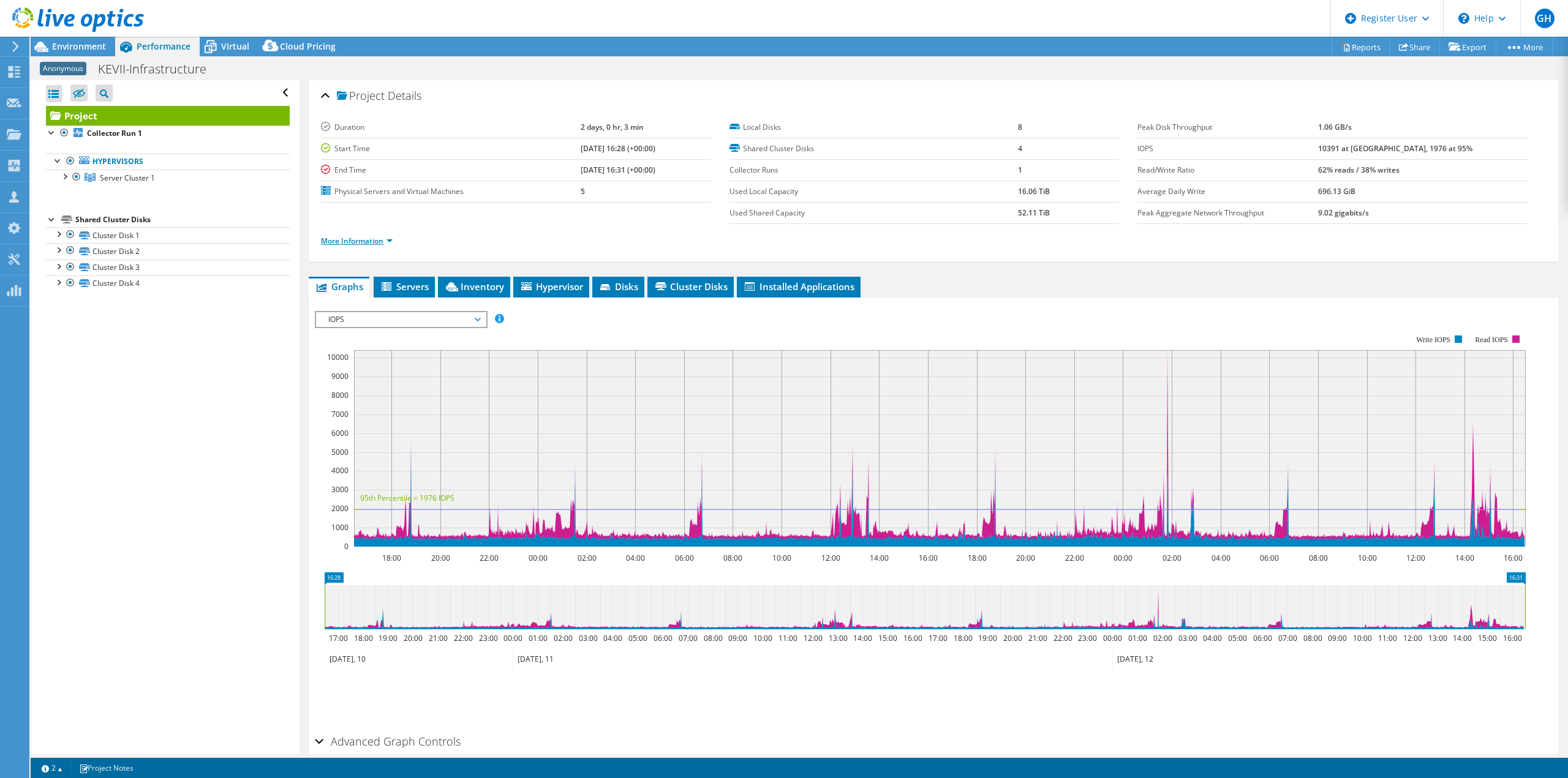
click at [378, 239] on link "More Information" at bounding box center [357, 240] width 72 height 10
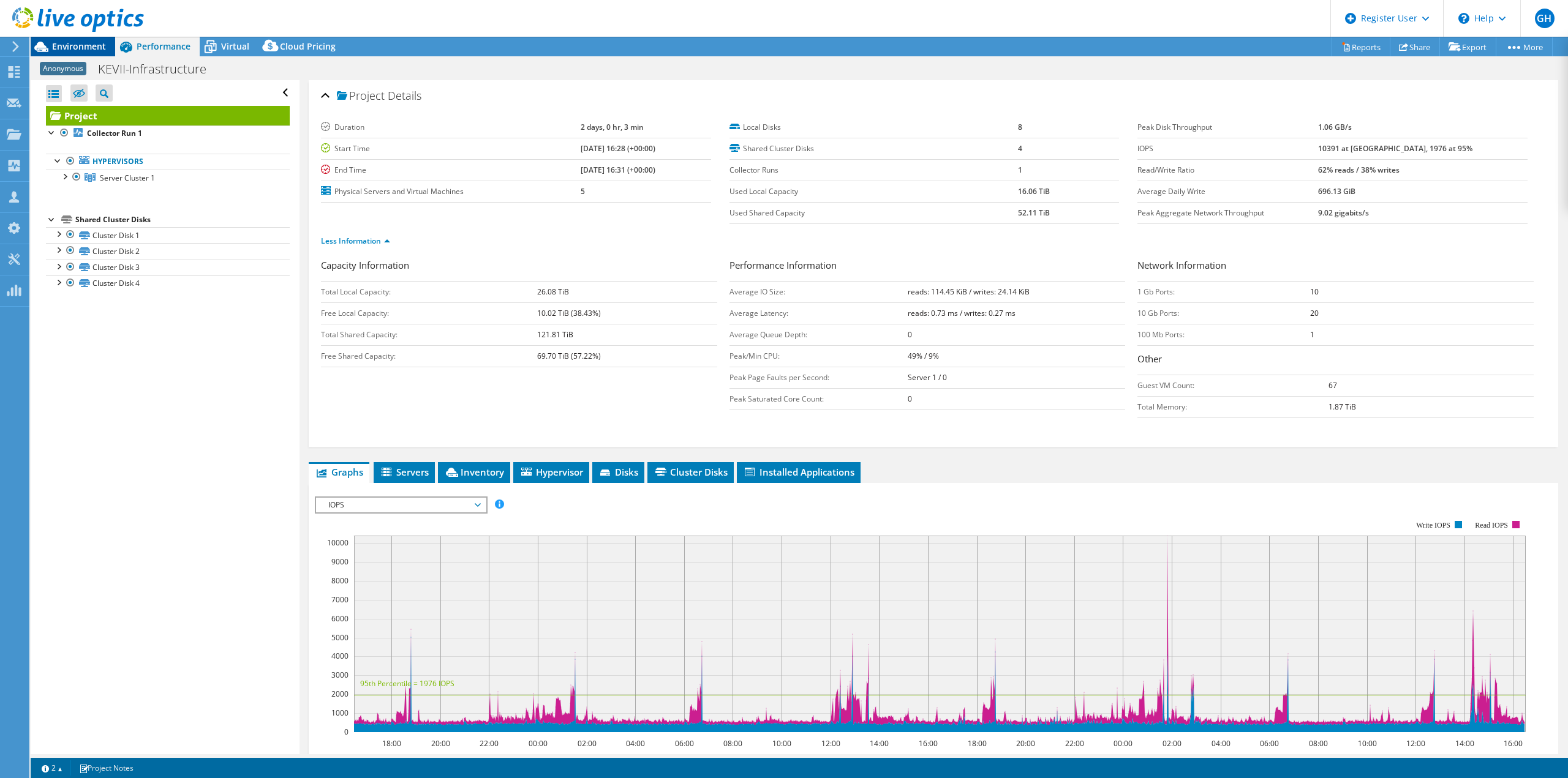
click at [75, 50] on span "Environment" at bounding box center [79, 46] width 54 height 12
